Goal: Register for event/course

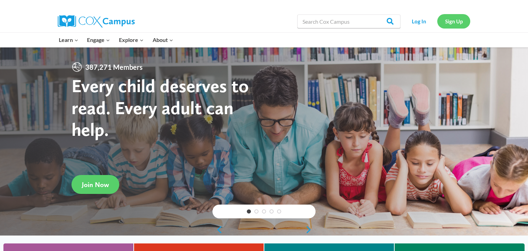
click at [441, 25] on link "Sign Up" at bounding box center [453, 21] width 33 height 14
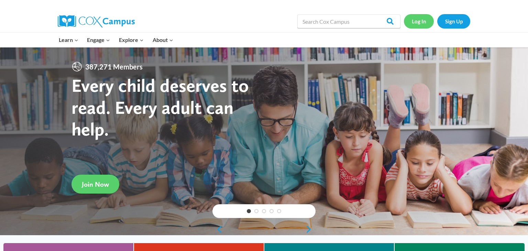
click at [421, 21] on link "Log In" at bounding box center [419, 21] width 30 height 14
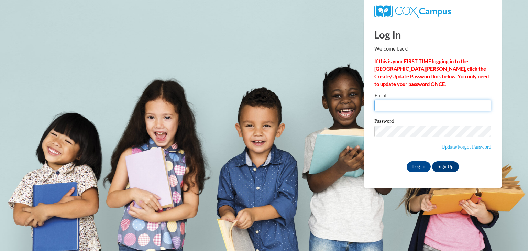
click at [433, 110] on input "Email" at bounding box center [432, 106] width 117 height 12
type input "angiestela97@gmail.com"
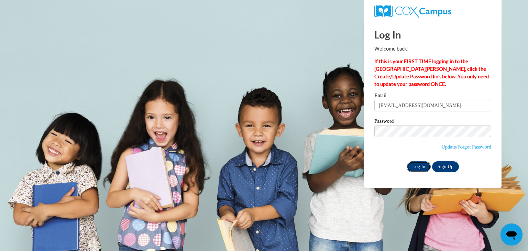
click at [420, 169] on input "Log In" at bounding box center [419, 166] width 24 height 11
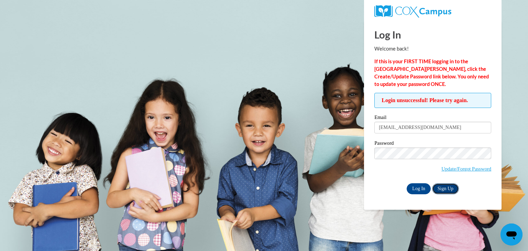
click at [450, 186] on link "Sign Up" at bounding box center [445, 188] width 27 height 11
click at [413, 190] on input "Log In" at bounding box center [419, 188] width 24 height 11
click at [423, 188] on input "Log In" at bounding box center [419, 188] width 24 height 11
click at [420, 191] on input "Log In" at bounding box center [419, 188] width 24 height 11
click at [415, 186] on input "Log In" at bounding box center [419, 188] width 24 height 11
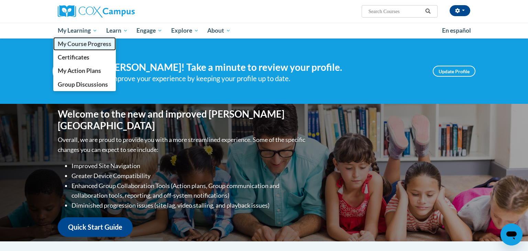
click at [83, 45] on span "My Course Progress" at bounding box center [85, 43] width 54 height 7
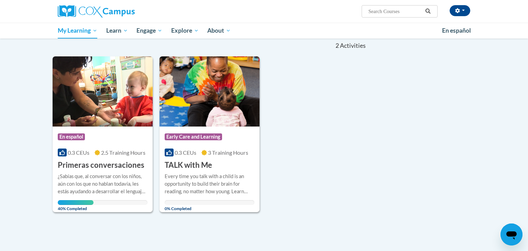
scroll to position [55, 0]
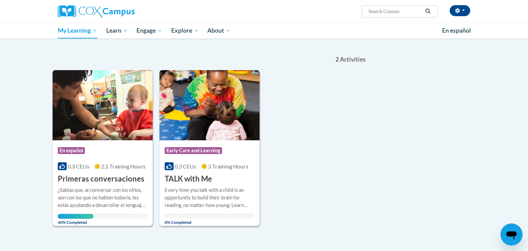
click at [113, 133] on img at bounding box center [103, 105] width 100 height 70
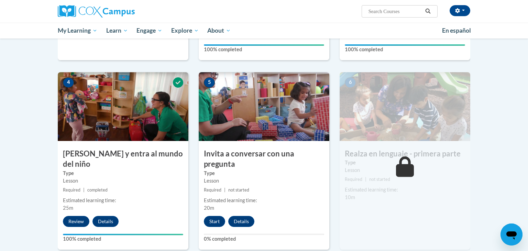
scroll to position [275, 0]
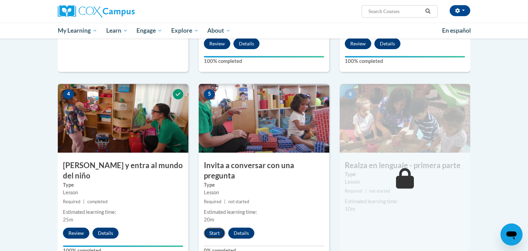
click at [213, 228] on button "Start" at bounding box center [214, 233] width 21 height 11
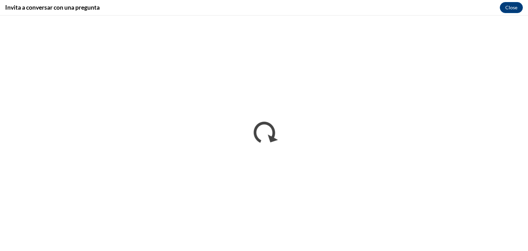
scroll to position [0, 0]
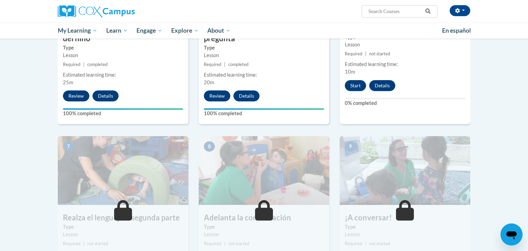
scroll to position [409, 0]
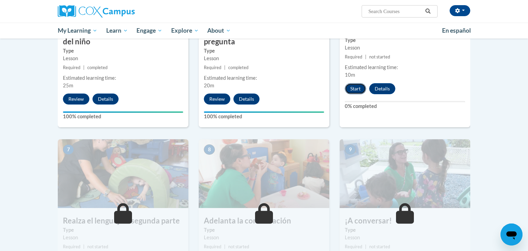
click at [356, 91] on button "Start" at bounding box center [355, 88] width 21 height 11
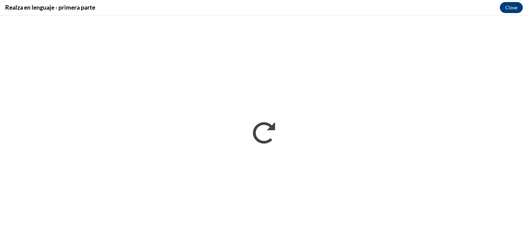
scroll to position [0, 0]
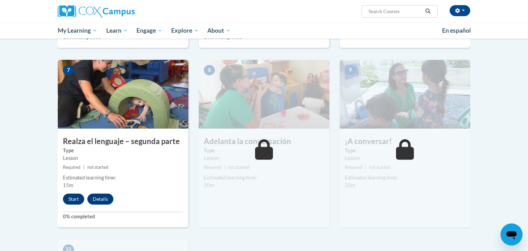
scroll to position [489, 0]
click at [69, 193] on button "Start" at bounding box center [73, 198] width 21 height 11
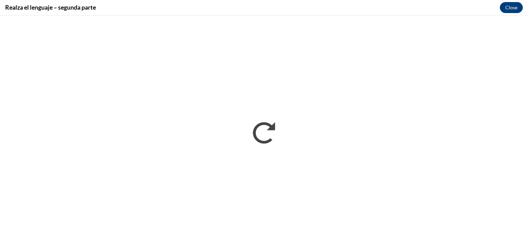
scroll to position [0, 0]
click at [510, 8] on button "Close" at bounding box center [511, 7] width 23 height 11
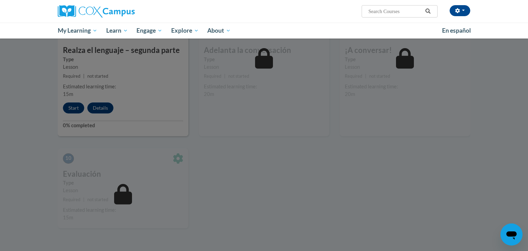
scroll to position [580, 0]
click at [75, 95] on div at bounding box center [264, 125] width 528 height 251
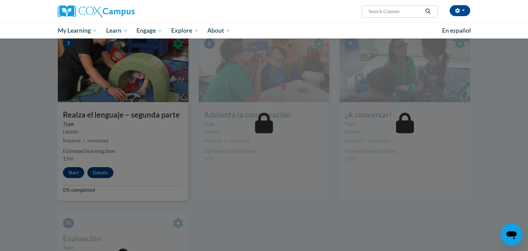
scroll to position [517, 0]
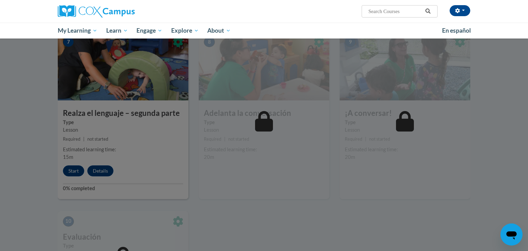
click at [71, 161] on div at bounding box center [264, 125] width 528 height 251
click at [70, 160] on div at bounding box center [264, 125] width 528 height 251
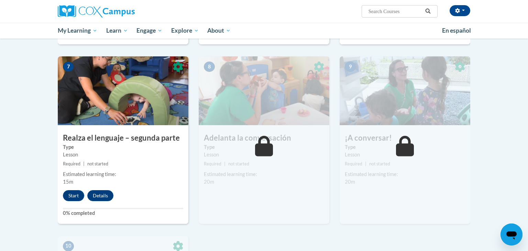
scroll to position [494, 0]
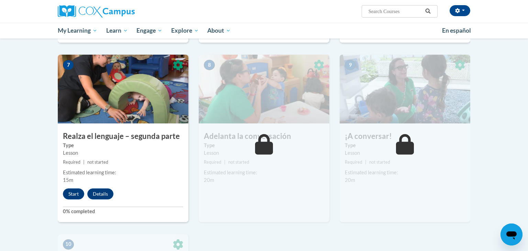
click at [264, 139] on icon at bounding box center [264, 144] width 18 height 21
click at [271, 139] on icon at bounding box center [264, 144] width 18 height 21
click at [270, 140] on icon at bounding box center [264, 144] width 18 height 21
click at [269, 140] on icon at bounding box center [264, 144] width 18 height 21
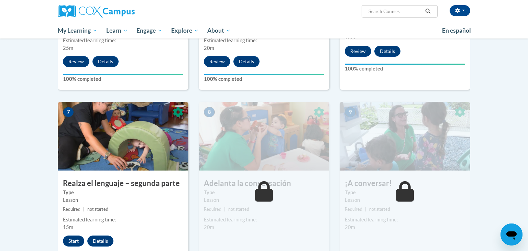
scroll to position [447, 0]
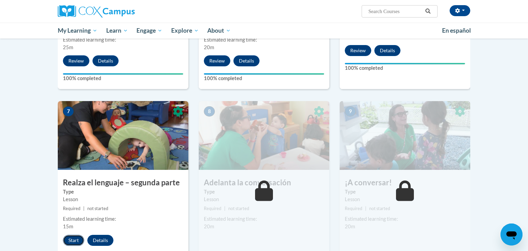
click at [79, 235] on button "Start" at bounding box center [73, 240] width 21 height 11
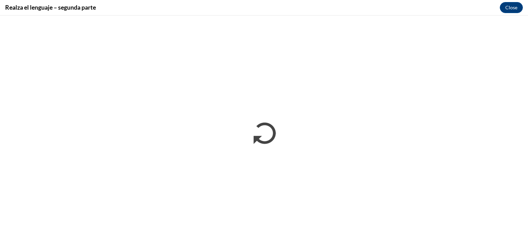
scroll to position [0, 0]
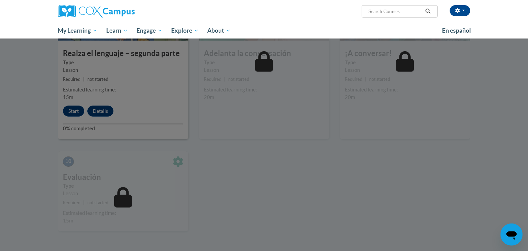
click at [291, 85] on div at bounding box center [264, 125] width 528 height 251
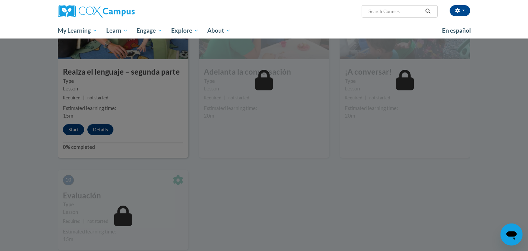
scroll to position [556, 0]
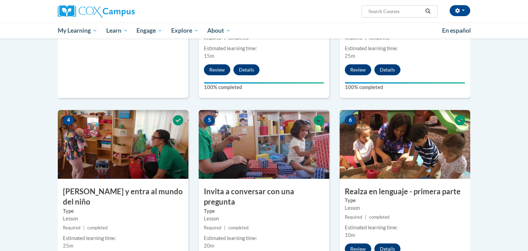
click at [369, 211] on div "6 Realza en lenguaje - primera parte Type Lesson Required | completed Estimated…" at bounding box center [405, 199] width 131 height 178
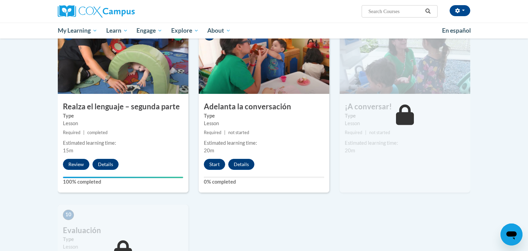
scroll to position [523, 0]
click at [208, 159] on button "Start" at bounding box center [214, 164] width 21 height 11
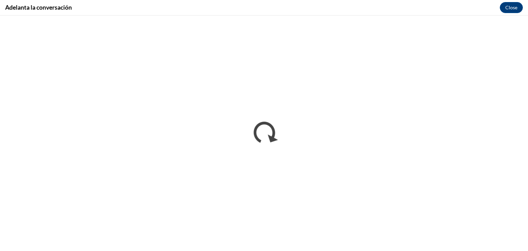
scroll to position [0, 0]
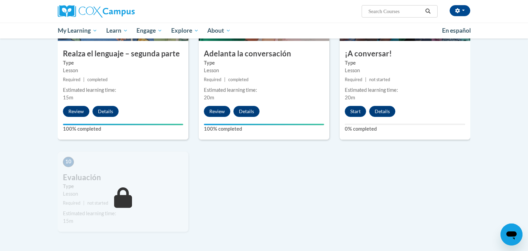
scroll to position [569, 0]
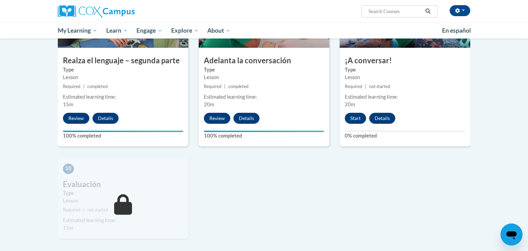
click at [352, 113] on button "Start" at bounding box center [355, 118] width 21 height 11
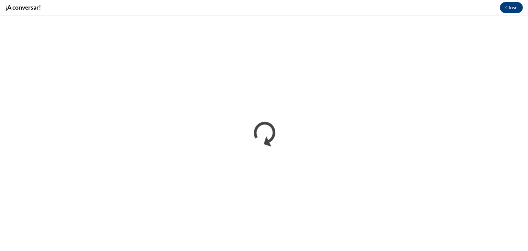
scroll to position [0, 0]
